Goal: Check status: Check status

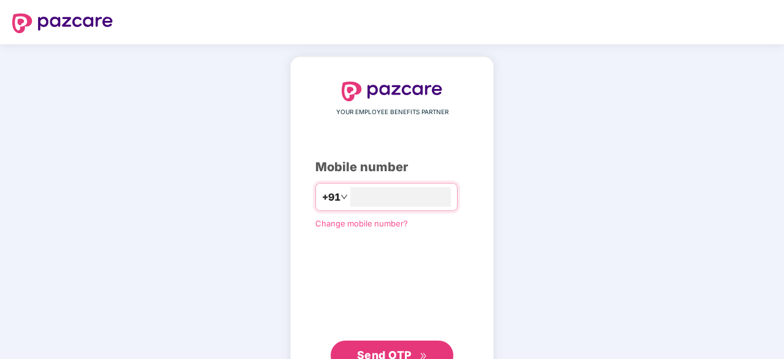
type input "**********"
click at [374, 350] on span "Send OTP" at bounding box center [384, 353] width 55 height 13
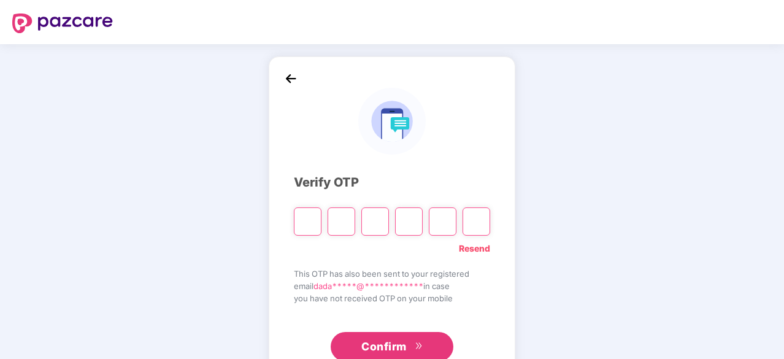
type input "*"
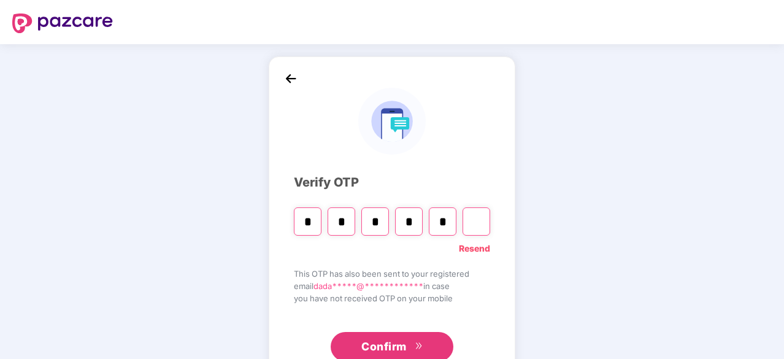
type input "*"
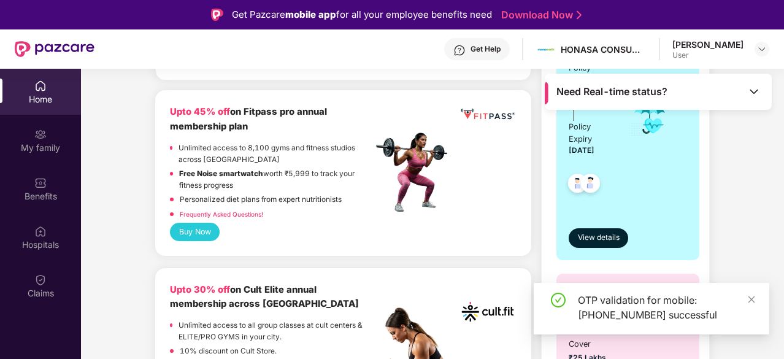
scroll to position [315, 0]
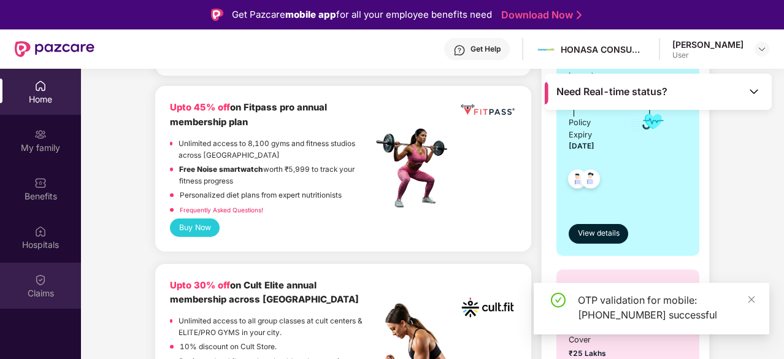
click at [40, 283] on img at bounding box center [40, 280] width 12 height 12
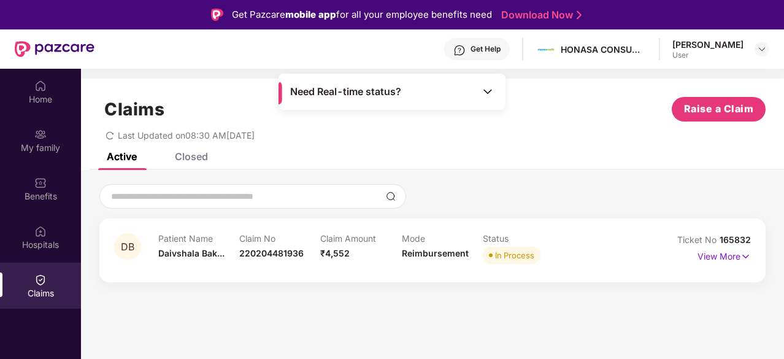
click at [721, 264] on div "View More" at bounding box center [723, 257] width 53 height 20
click at [726, 259] on p "View More" at bounding box center [723, 255] width 53 height 17
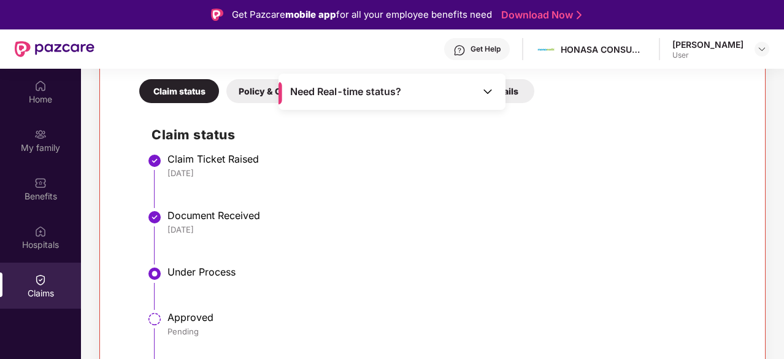
scroll to position [69, 0]
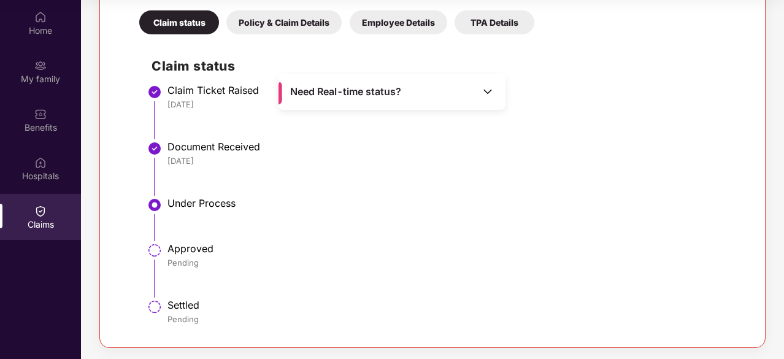
click at [417, 92] on div "Need Real-time status?" at bounding box center [391, 92] width 227 height 36
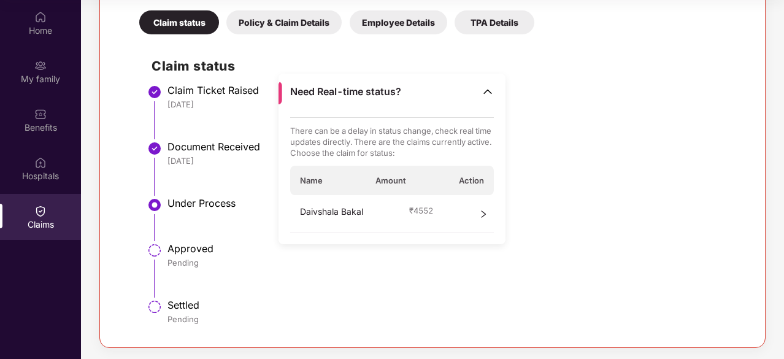
click at [489, 92] on img at bounding box center [487, 91] width 12 height 12
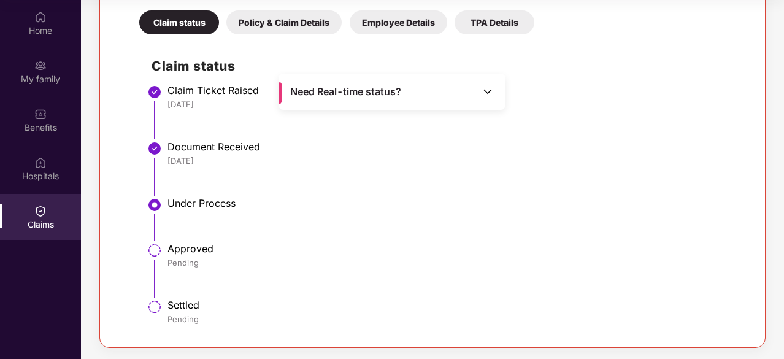
scroll to position [0, 0]
